Goal: Task Accomplishment & Management: Manage account settings

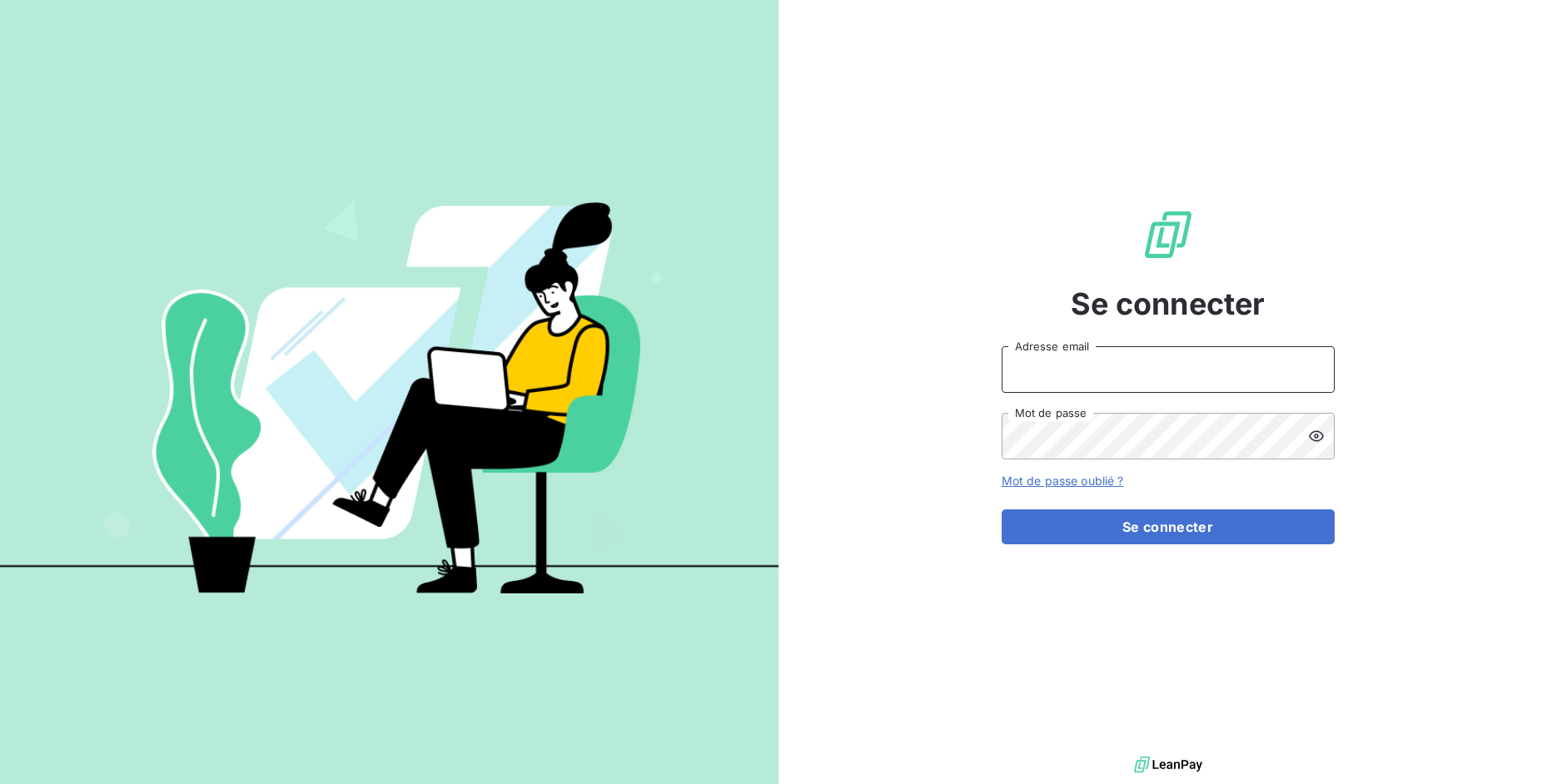
click at [1043, 367] on input "Adresse email" at bounding box center [1168, 370] width 333 height 46
drag, startPoint x: 1062, startPoint y: 375, endPoint x: 1149, endPoint y: 375, distance: 87.0
click at [1149, 375] on input "admin@3dcelo" at bounding box center [1168, 370] width 333 height 46
type input "admin@sonatelmobile"
click at [1002, 510] on button "Se connecter" at bounding box center [1168, 527] width 333 height 35
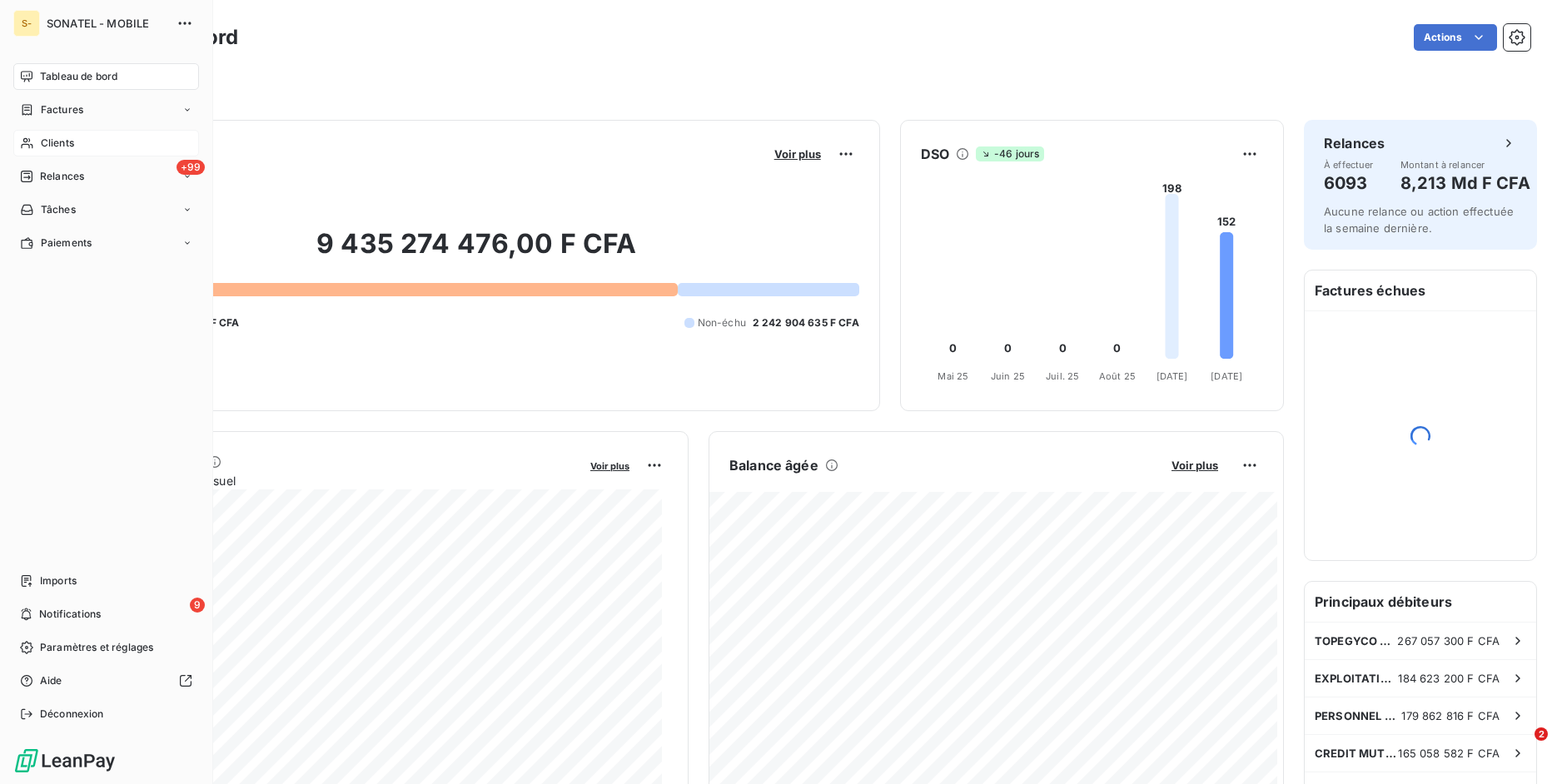
click at [74, 144] on span "Clients" at bounding box center [57, 143] width 34 height 15
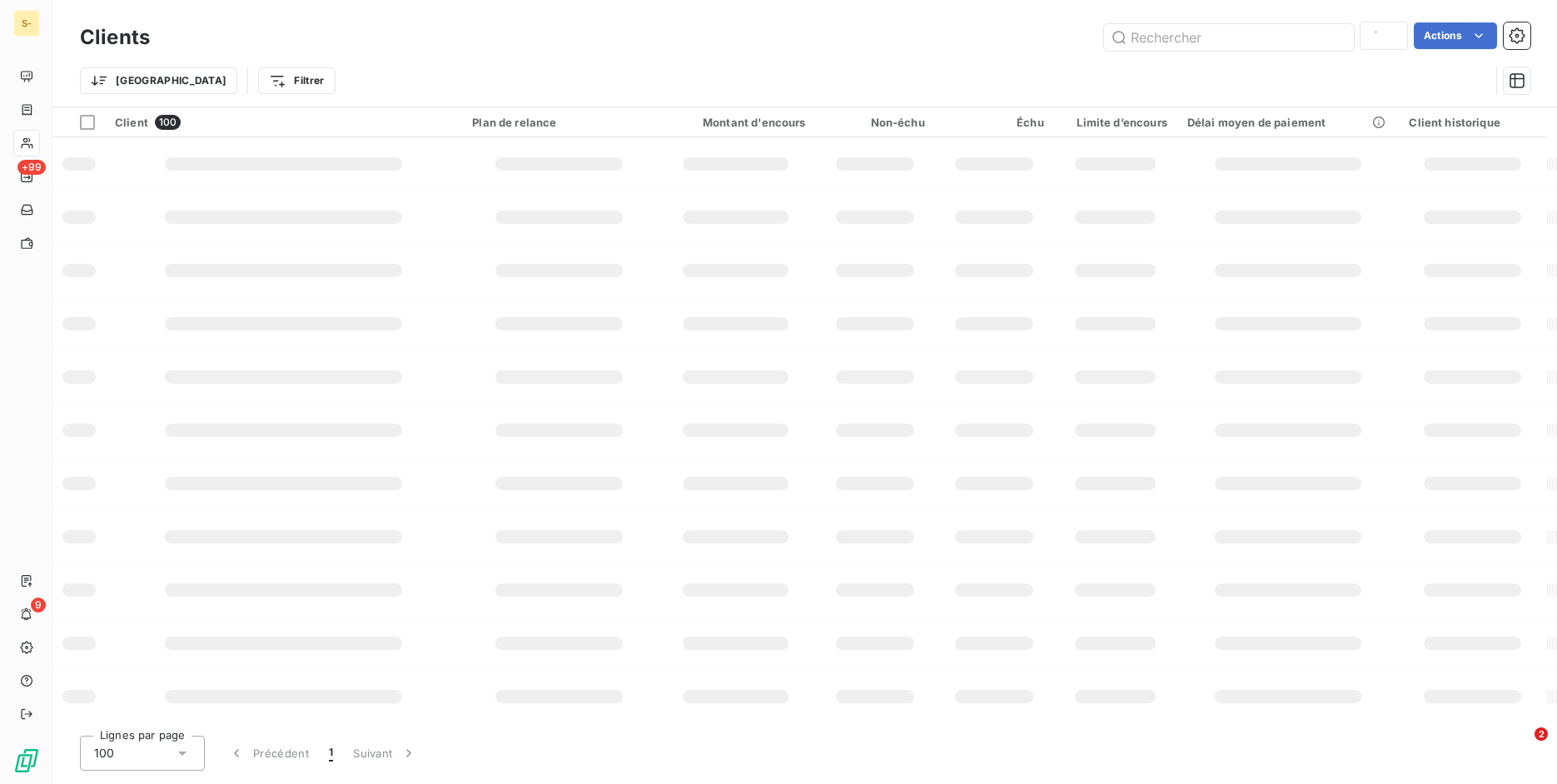
type input "371844"
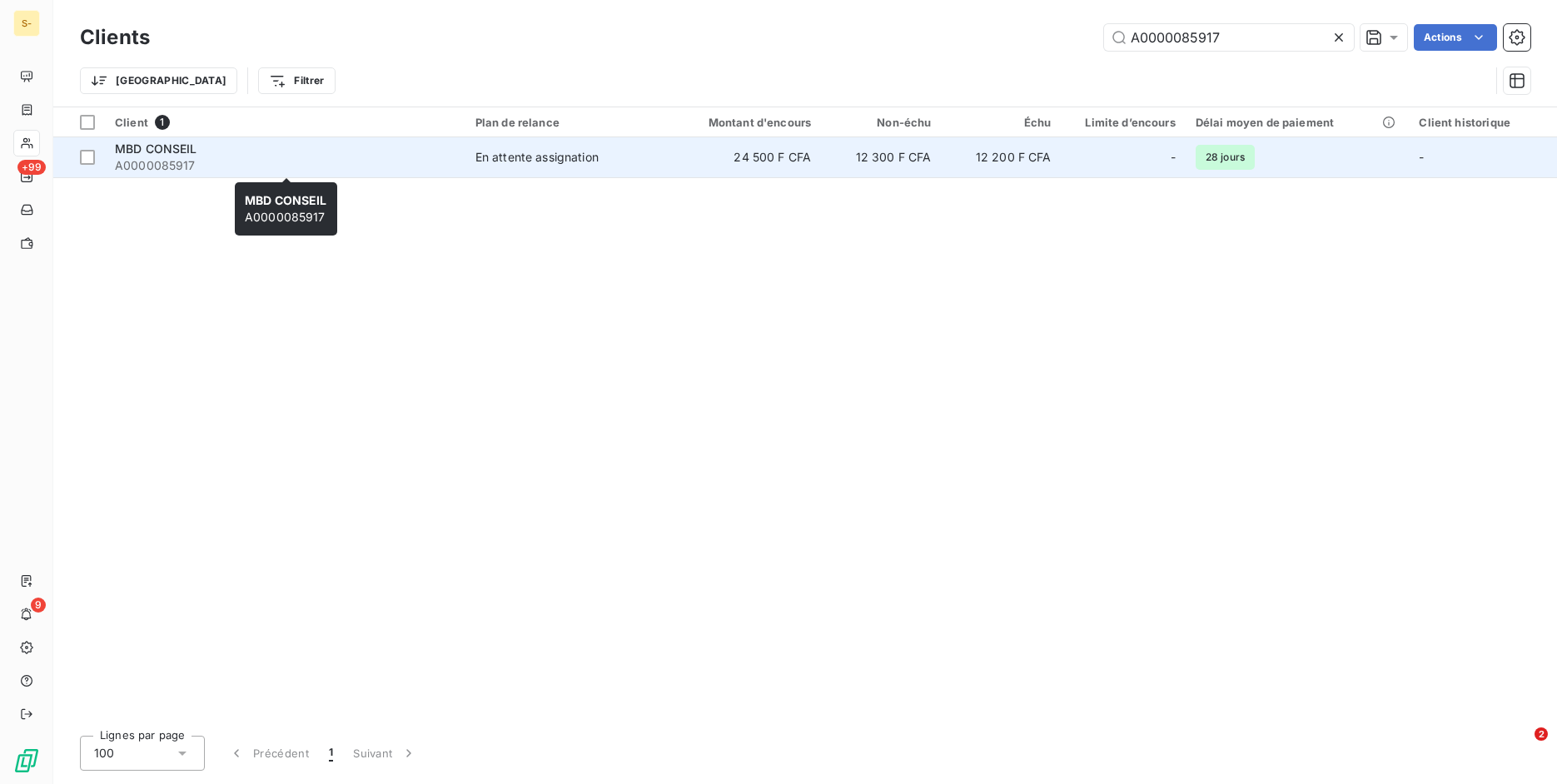
type input "A0000085917"
click at [315, 150] on div "MBD CONSEIL" at bounding box center [285, 149] width 340 height 16
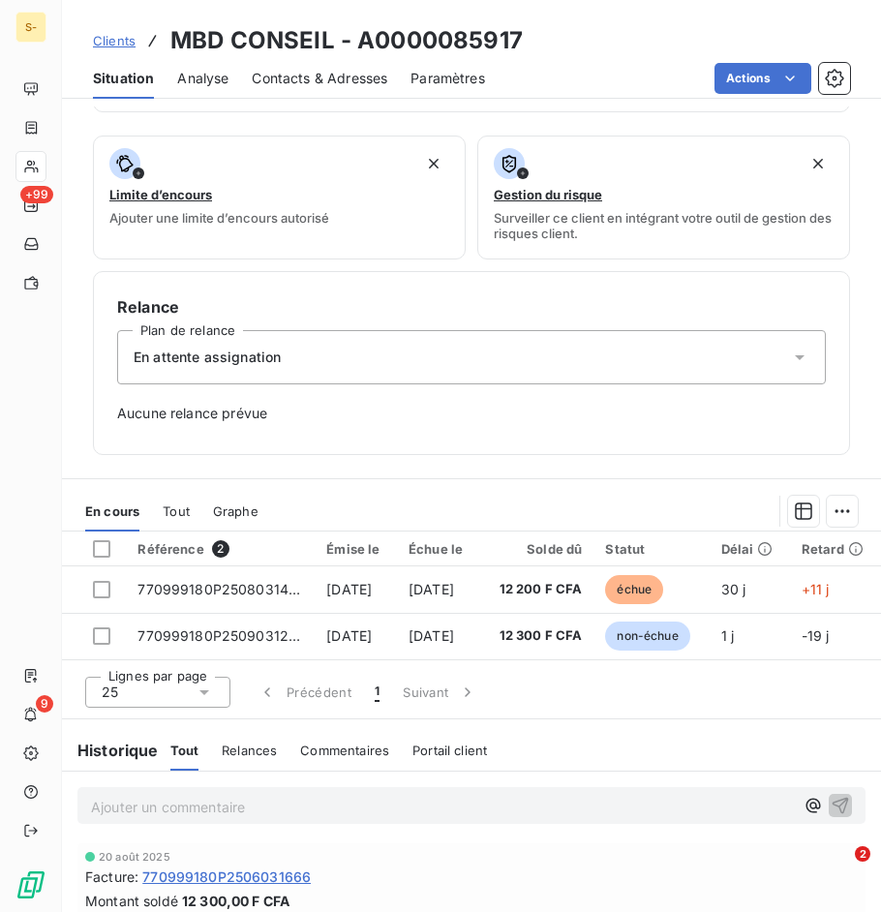
scroll to position [453, 0]
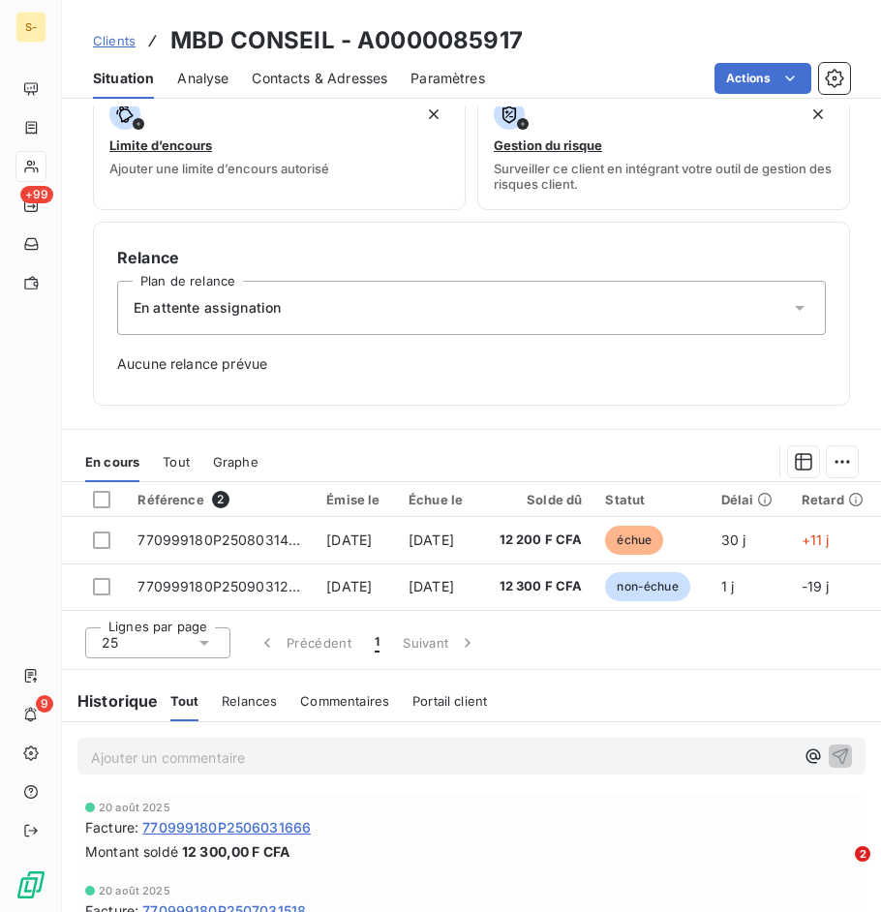
click at [111, 46] on span "Clients" at bounding box center [114, 40] width 43 height 15
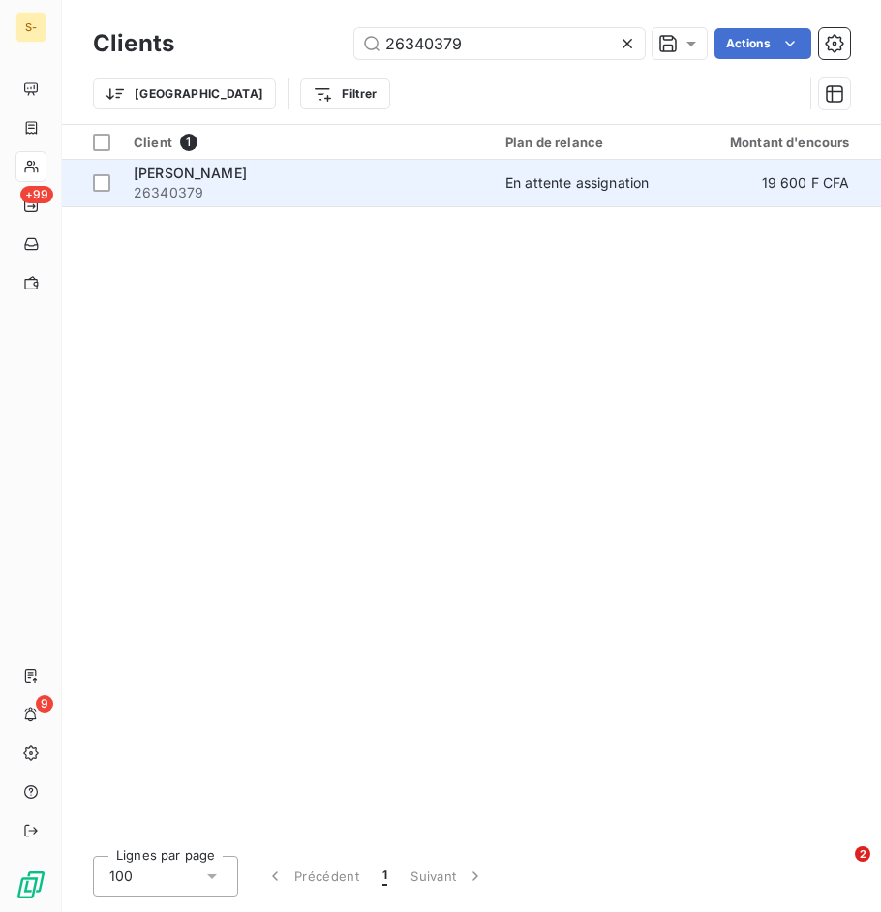
type input "26340379"
click at [361, 172] on div "[PERSON_NAME]" at bounding box center [308, 173] width 349 height 19
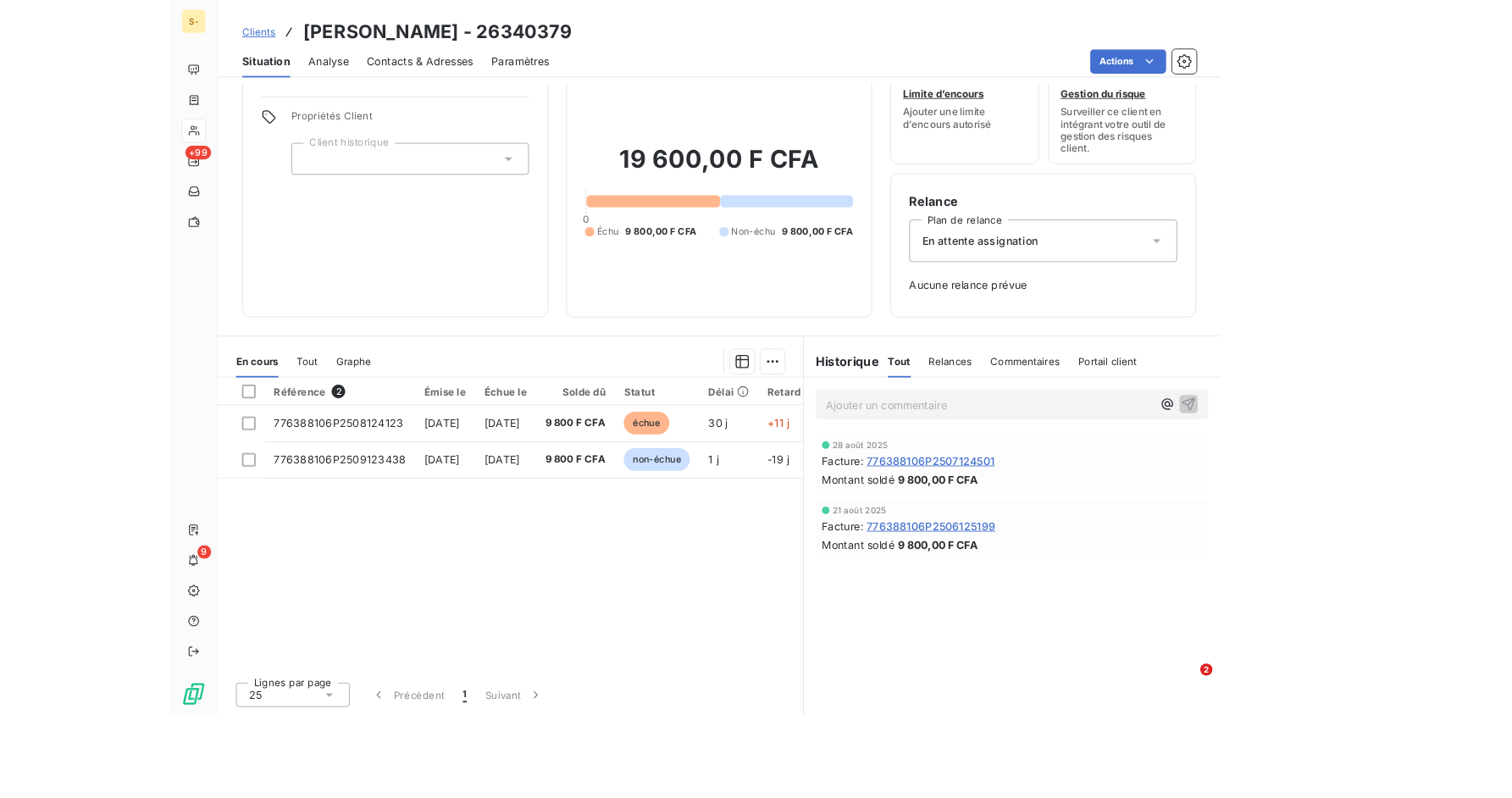
scroll to position [38, 0]
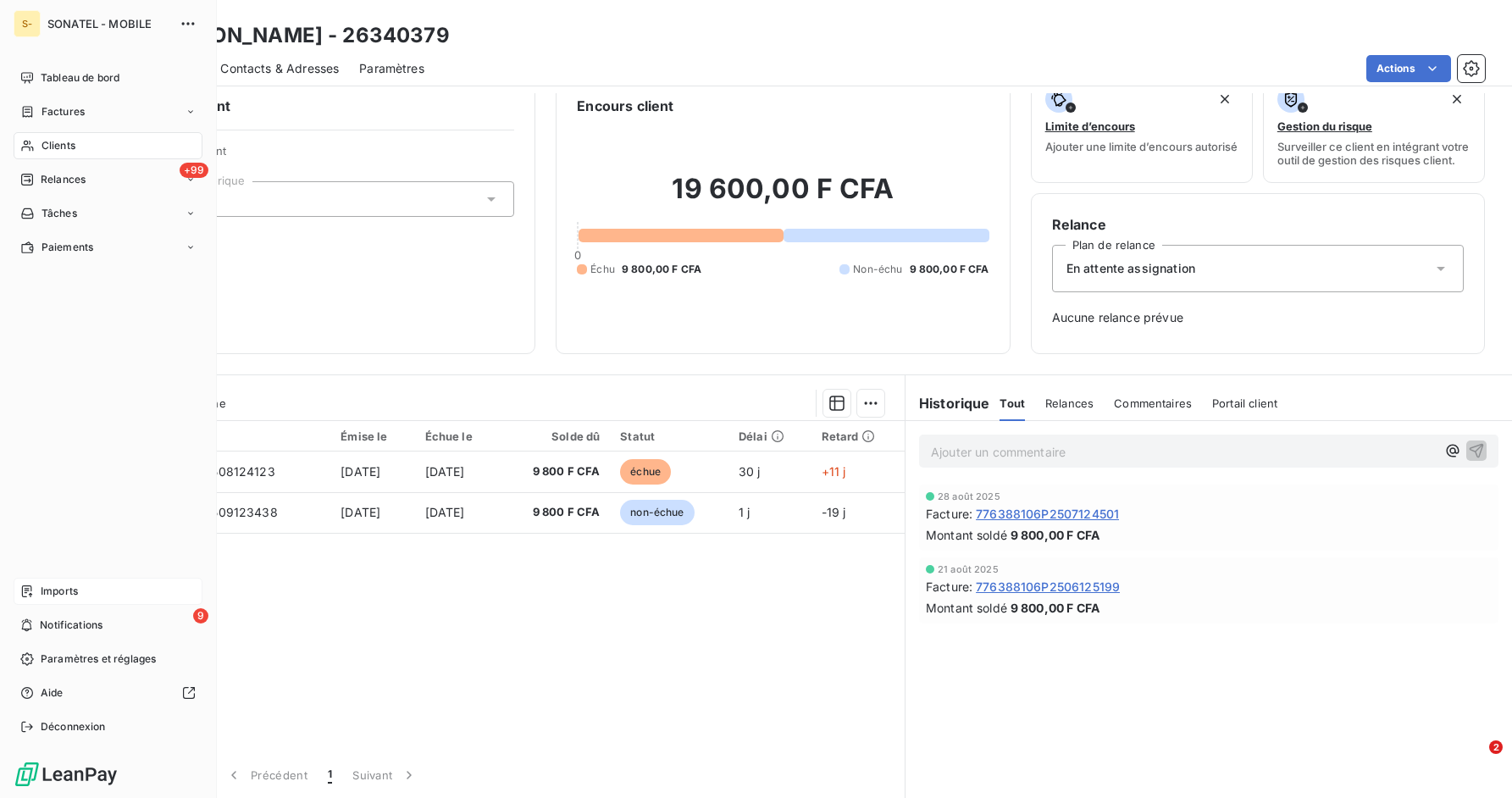
click at [30, 584] on icon at bounding box center [26, 591] width 13 height 13
